Goal: Use online tool/utility: Use online tool/utility

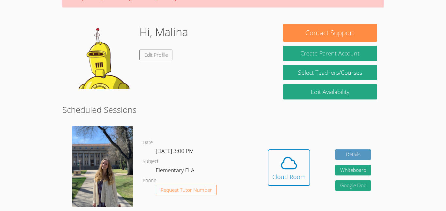
scroll to position [82, 0]
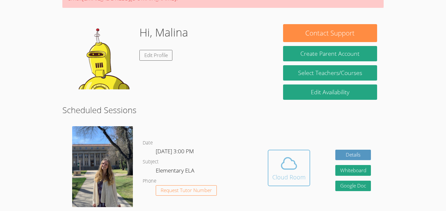
click at [289, 177] on div "Cloud Room" at bounding box center [288, 177] width 33 height 9
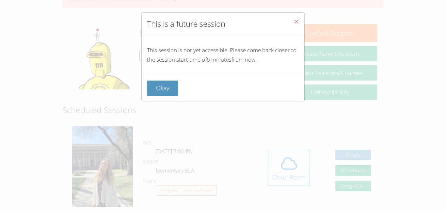
click at [298, 28] on button "Close" at bounding box center [296, 23] width 16 height 20
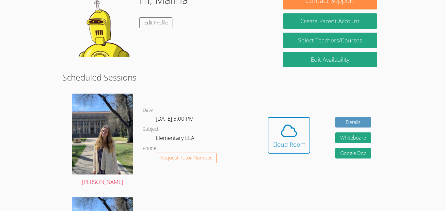
scroll to position [115, 0]
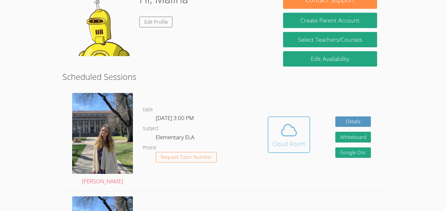
click at [294, 123] on icon at bounding box center [289, 130] width 18 height 18
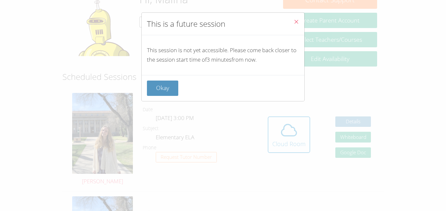
click at [299, 20] on button "Close" at bounding box center [296, 23] width 16 height 20
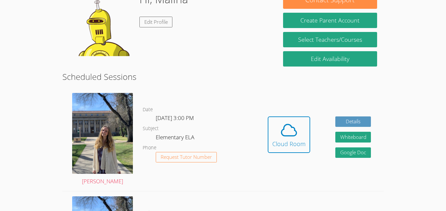
click at [288, 140] on div "Cloud Room" at bounding box center [288, 143] width 33 height 9
